Goal: Find specific page/section: Find specific page/section

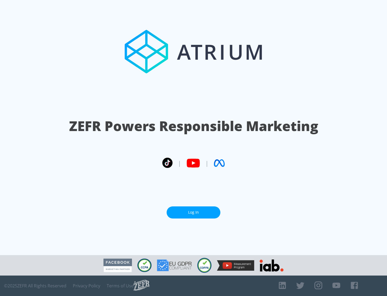
click at [194, 212] on link "Log In" at bounding box center [194, 212] width 54 height 12
